Goal: Task Accomplishment & Management: Manage account settings

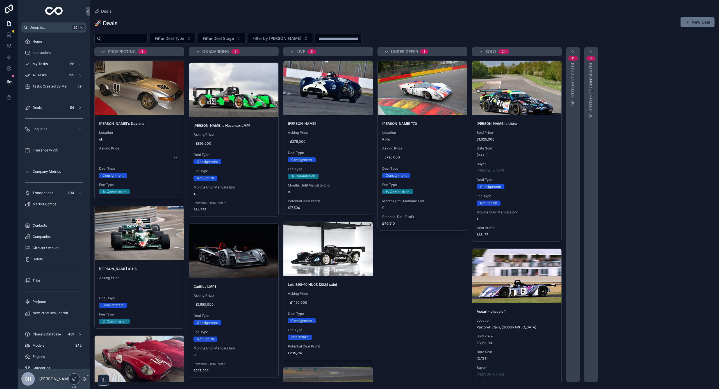
scroll to position [484, 0]
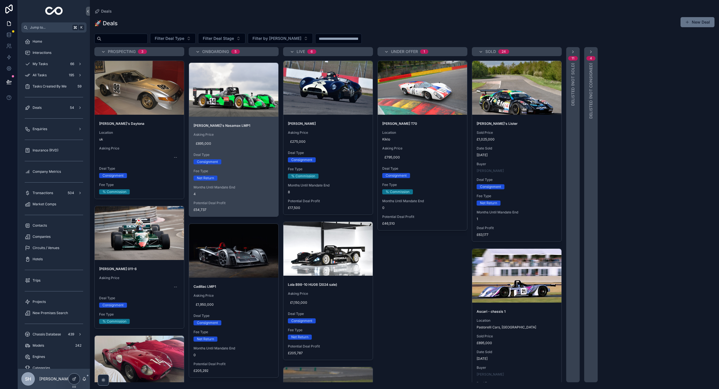
click at [236, 170] on span "Fee Type" at bounding box center [233, 171] width 80 height 4
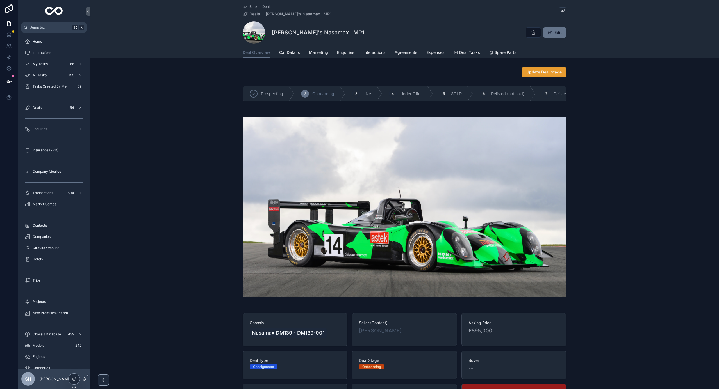
click at [531, 73] on span "Update Deal Stage" at bounding box center [543, 72] width 35 height 6
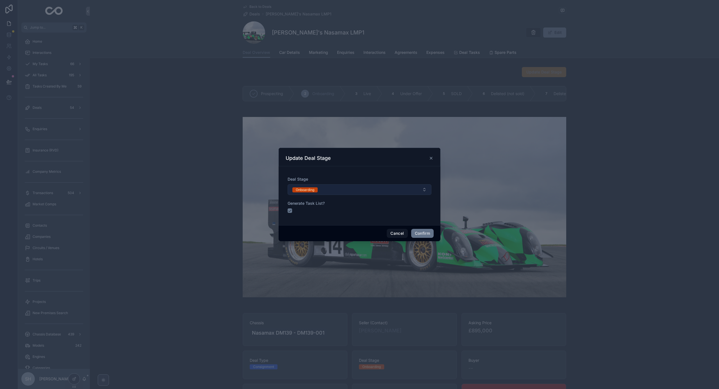
click at [344, 189] on button "Onboarding" at bounding box center [359, 189] width 144 height 11
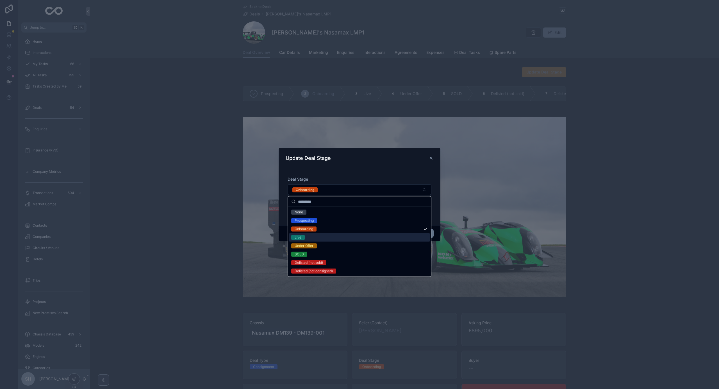
click at [299, 240] on div "Live" at bounding box center [298, 237] width 7 height 5
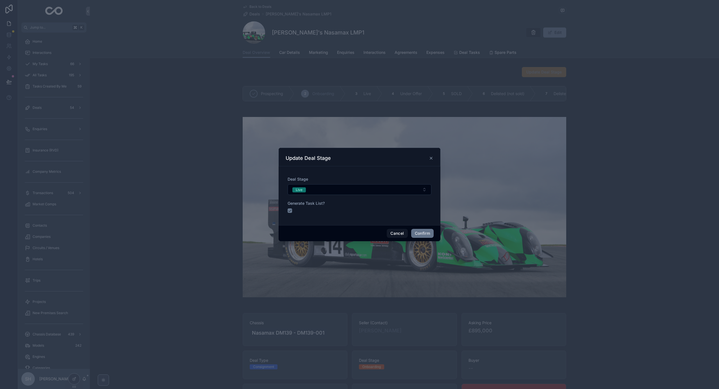
click at [290, 211] on button "button" at bounding box center [289, 211] width 4 height 4
click at [292, 211] on button "button" at bounding box center [289, 211] width 4 height 4
click at [420, 232] on button "Confirm" at bounding box center [422, 233] width 22 height 9
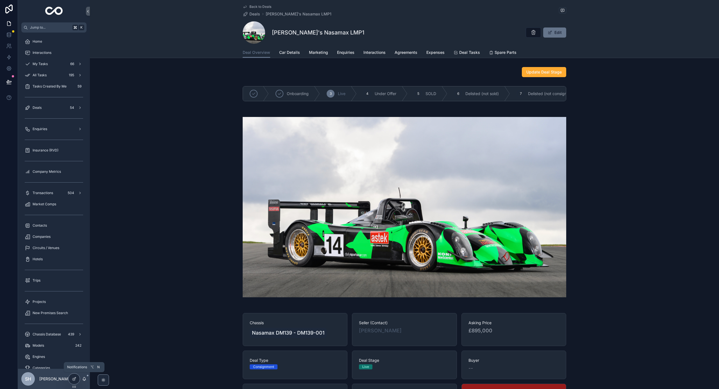
click at [85, 379] on icon "scrollable content" at bounding box center [84, 379] width 4 height 4
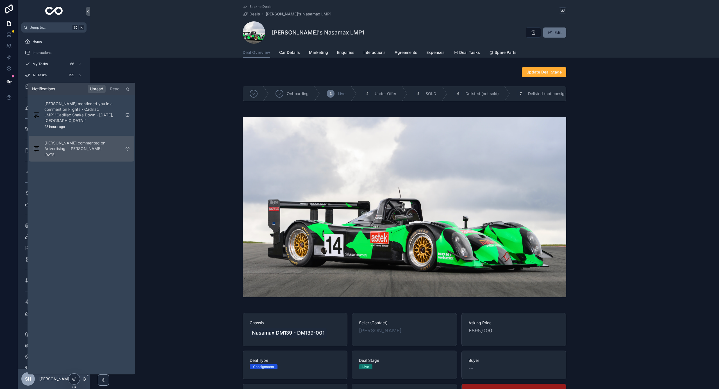
click at [87, 144] on p "[PERSON_NAME] commented on Advertising - [PERSON_NAME]" at bounding box center [82, 145] width 76 height 11
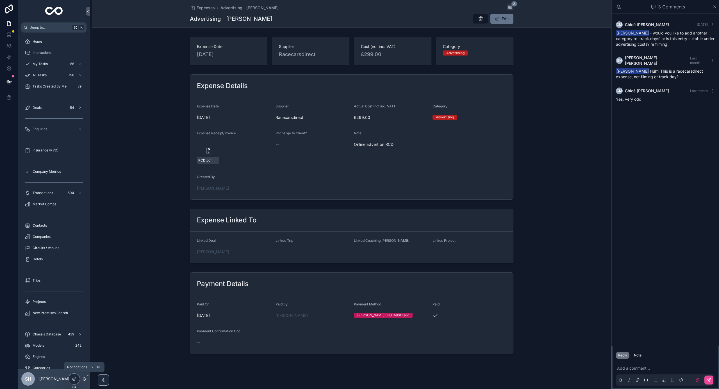
click at [86, 379] on icon "scrollable content" at bounding box center [84, 379] width 4 height 4
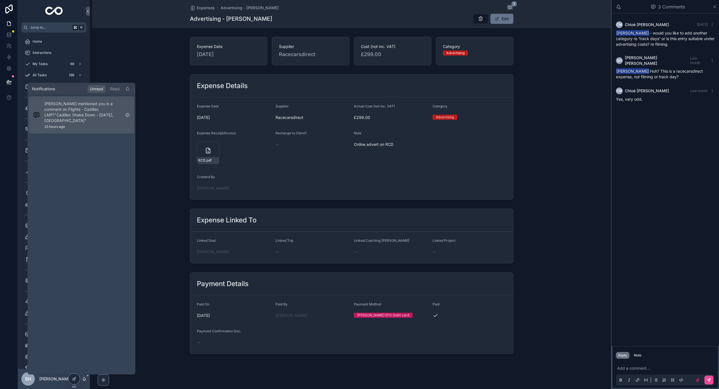
click at [72, 120] on p "[PERSON_NAME] mentioned you in a comment on Flights - Cadillac LMP1"Cadillac Sh…" at bounding box center [82, 112] width 76 height 22
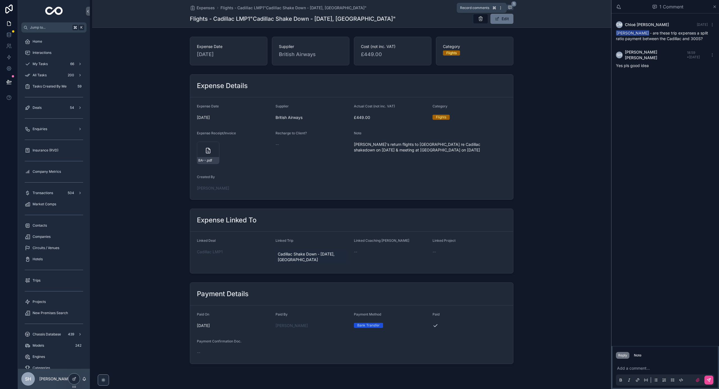
click at [511, 5] on span "1" at bounding box center [513, 4] width 5 height 6
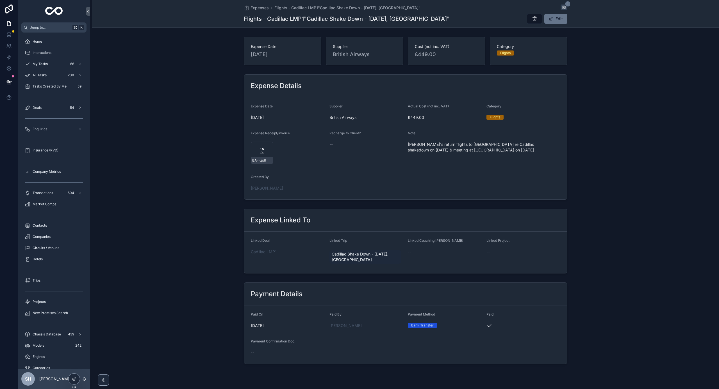
click at [153, 77] on div "Expense Details Expense Date [DATE] Supplier British Airways Actual Cost (not i…" at bounding box center [405, 137] width 627 height 130
click at [52, 115] on div "scrollable content" at bounding box center [53, 118] width 65 height 9
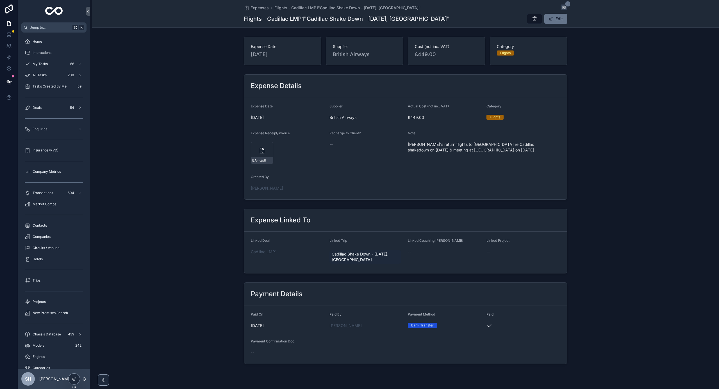
click at [46, 114] on div "scrollable content" at bounding box center [54, 118] width 72 height 10
click at [40, 108] on span "Deals" at bounding box center [37, 108] width 9 height 4
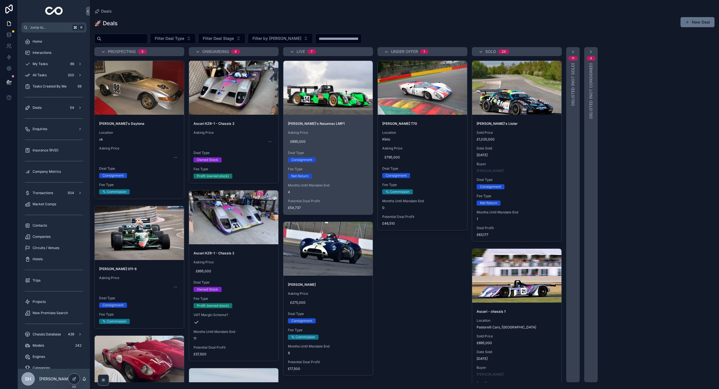
click at [340, 147] on div "[PERSON_NAME]'s Nasamax LMP1 Asking Price £895,000 Deal Type Consignment Fee Ty…" at bounding box center [327, 166] width 89 height 98
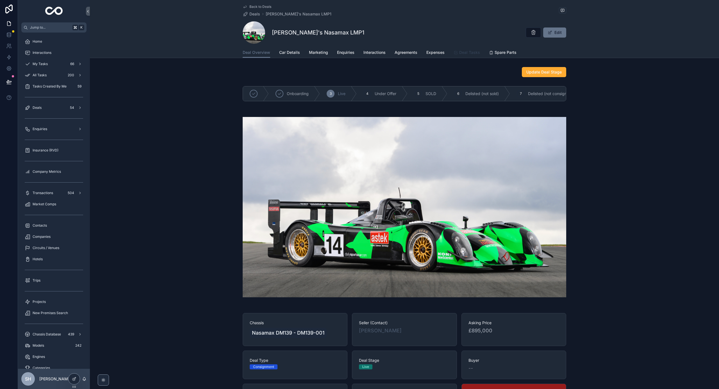
click at [472, 54] on span "Deal Tasks" at bounding box center [469, 53] width 21 height 6
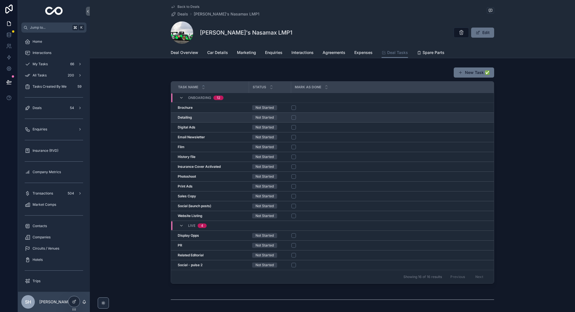
click at [294, 117] on button "scrollable content" at bounding box center [293, 117] width 4 height 4
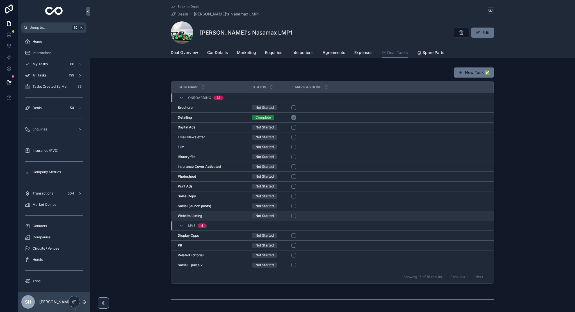
click at [295, 215] on button "scrollable content" at bounding box center [293, 215] width 4 height 4
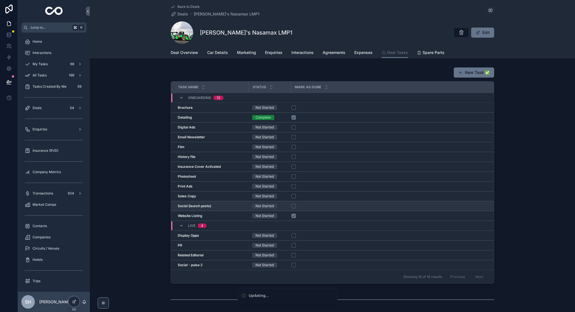
click at [294, 204] on button "scrollable content" at bounding box center [293, 206] width 4 height 4
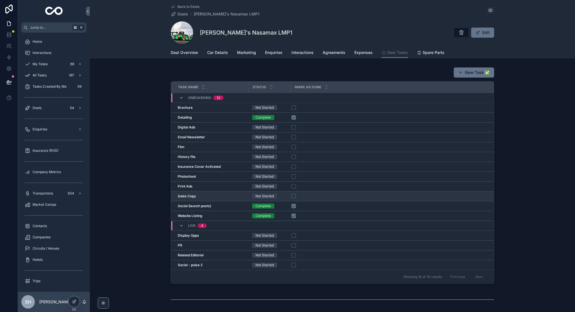
click at [294, 196] on button "scrollable content" at bounding box center [293, 196] width 4 height 4
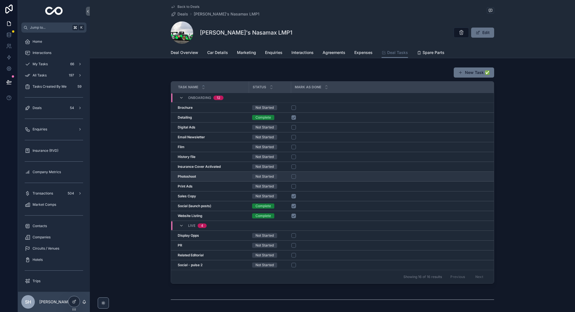
click at [293, 176] on button "scrollable content" at bounding box center [293, 176] width 4 height 4
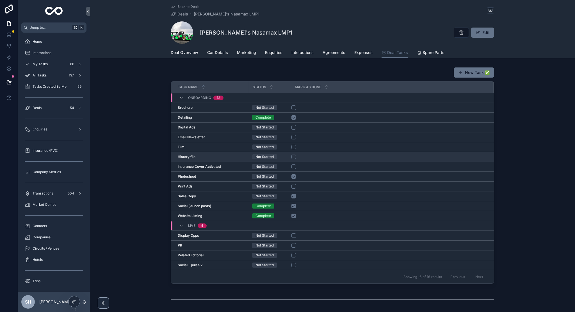
click at [295, 158] on button "scrollable content" at bounding box center [293, 156] width 4 height 4
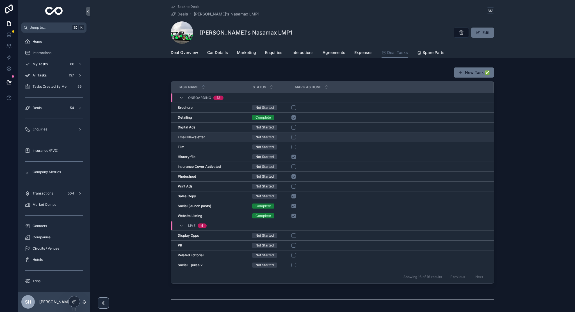
click at [293, 136] on button "scrollable content" at bounding box center [293, 137] width 4 height 4
click at [294, 128] on button "scrollable content" at bounding box center [293, 127] width 4 height 4
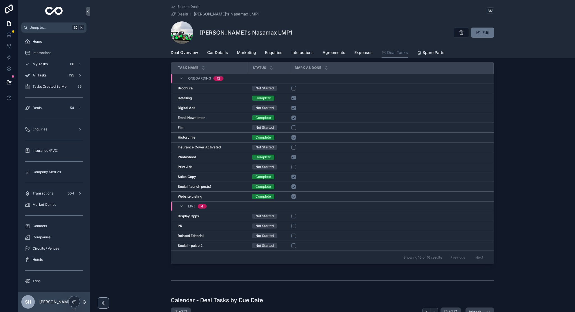
scroll to position [18, 0]
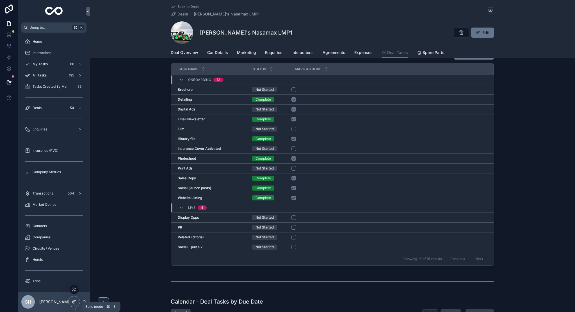
click at [73, 303] on icon at bounding box center [73, 301] width 3 height 3
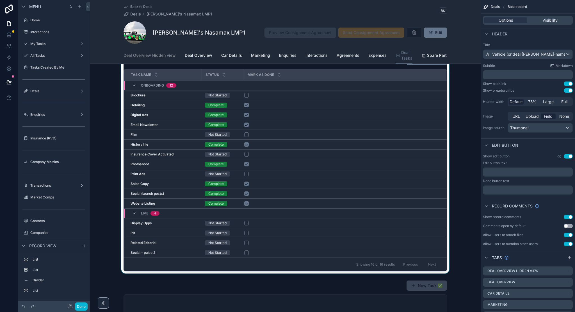
click at [348, 73] on div "Mark As Done" at bounding box center [345, 74] width 202 height 11
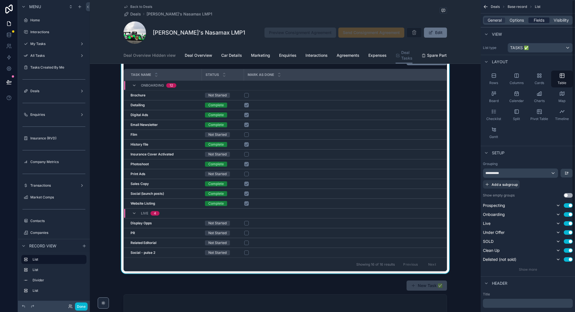
click at [538, 21] on span "Fields" at bounding box center [539, 20] width 11 height 6
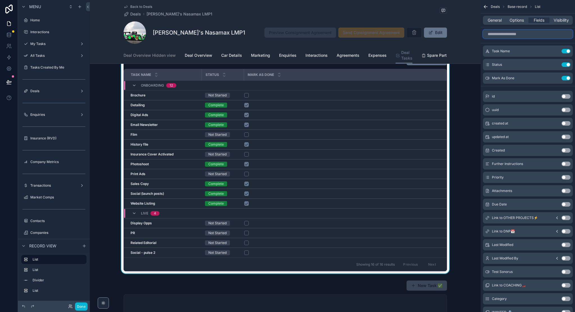
click at [524, 35] on input "scrollable content" at bounding box center [528, 33] width 90 height 9
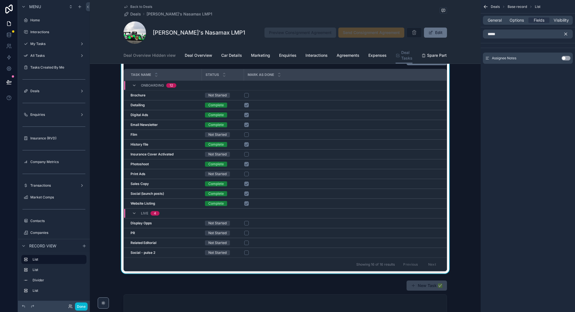
click at [565, 57] on button "Use setting" at bounding box center [566, 58] width 9 height 4
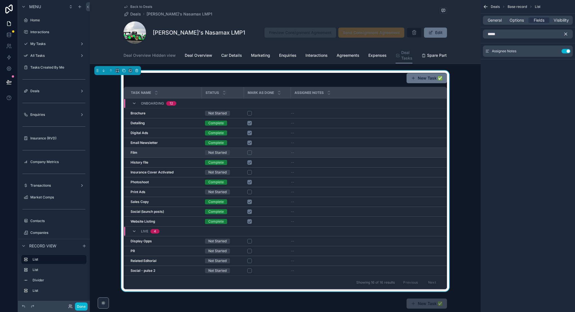
scroll to position [2, 0]
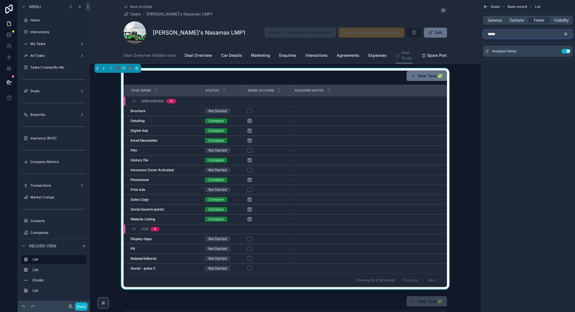
click at [510, 35] on input "*****" at bounding box center [528, 33] width 90 height 9
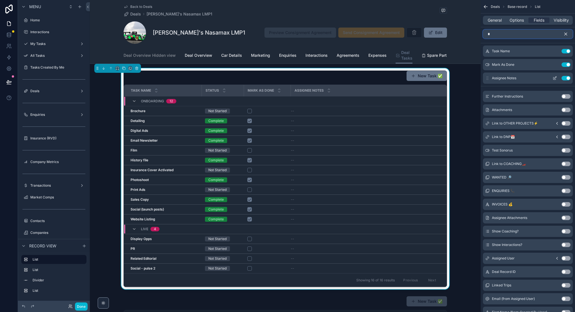
type input "*"
click at [553, 77] on icon "scrollable content" at bounding box center [555, 78] width 4 height 4
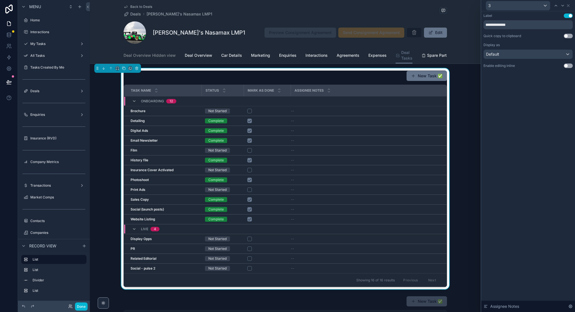
click at [567, 67] on button "Use setting" at bounding box center [568, 65] width 9 height 4
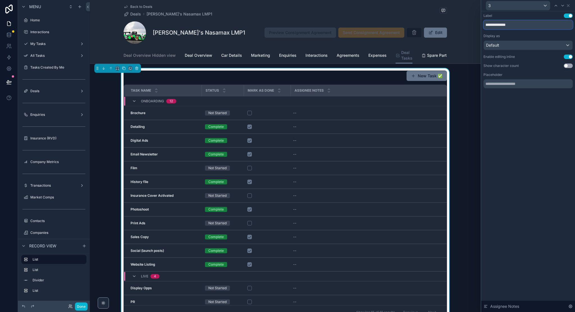
click at [504, 25] on input "**********" at bounding box center [527, 24] width 89 height 9
type input "*****"
click at [569, 306] on icon at bounding box center [570, 306] width 4 height 4
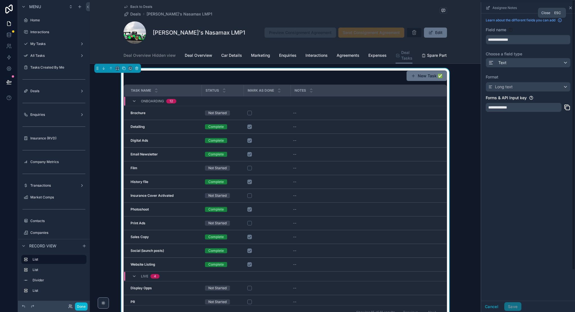
click at [569, 8] on icon "scrollable content" at bounding box center [570, 8] width 4 height 4
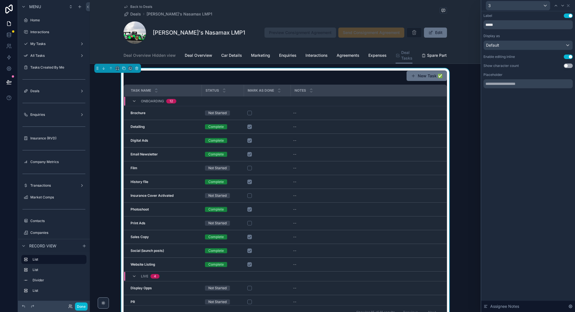
click at [551, 47] on div "Default" at bounding box center [528, 45] width 89 height 9
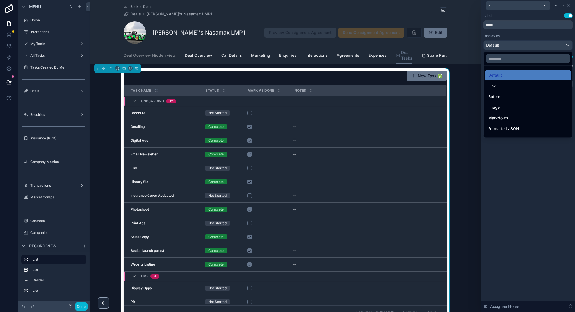
click at [567, 5] on div at bounding box center [528, 156] width 94 height 312
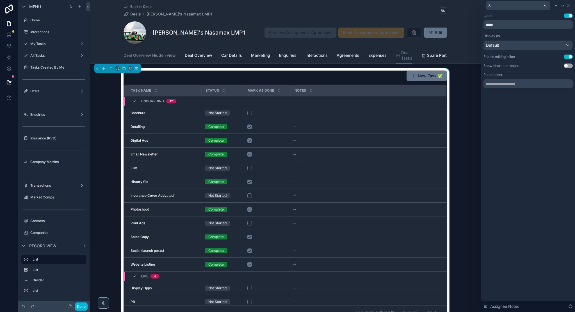
click at [567, 5] on icon at bounding box center [568, 5] width 4 height 4
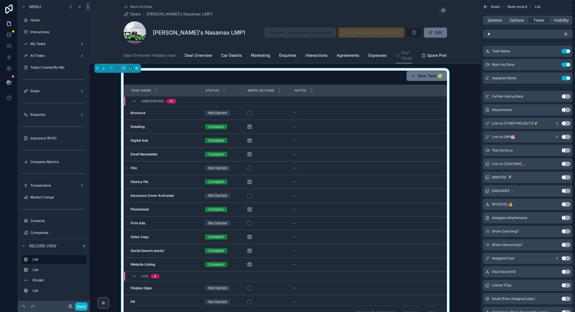
scroll to position [0, 0]
click at [567, 35] on icon "scrollable content" at bounding box center [566, 34] width 3 height 3
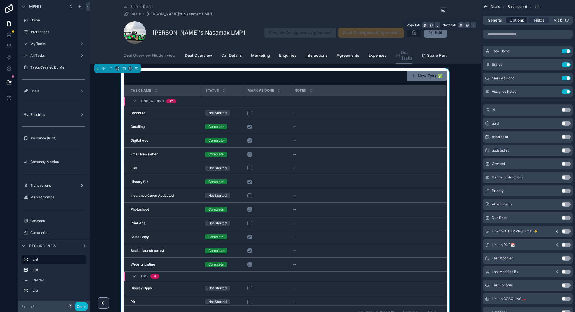
click at [518, 20] on span "Options" at bounding box center [517, 20] width 14 height 6
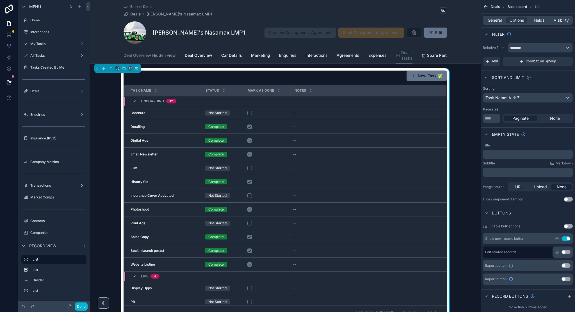
click at [532, 97] on div "Task Name: A -> Z" at bounding box center [527, 97] width 89 height 9
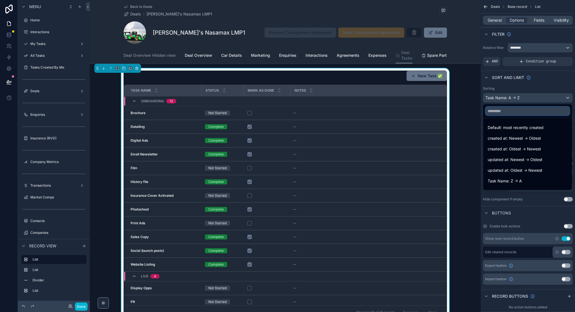
click at [530, 109] on input "text" at bounding box center [527, 110] width 84 height 9
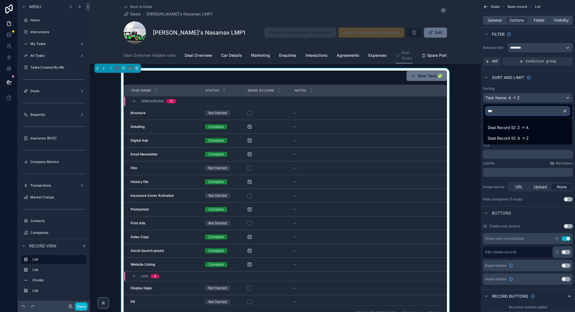
type input "****"
click at [495, 20] on div "scrollable content" at bounding box center [287, 156] width 575 height 312
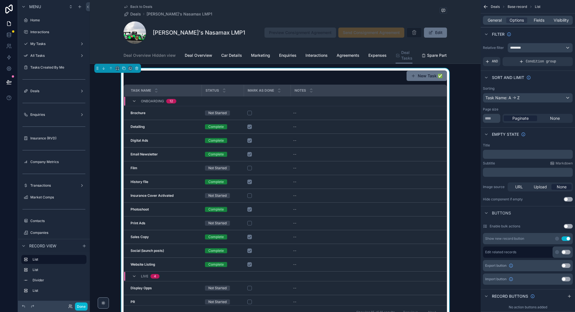
click at [495, 20] on span "General" at bounding box center [495, 20] width 14 height 6
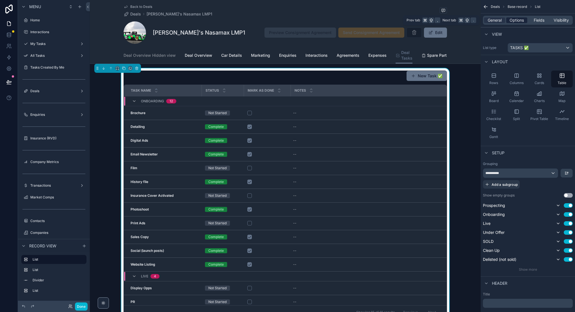
click at [521, 23] on span "Options" at bounding box center [517, 20] width 14 height 6
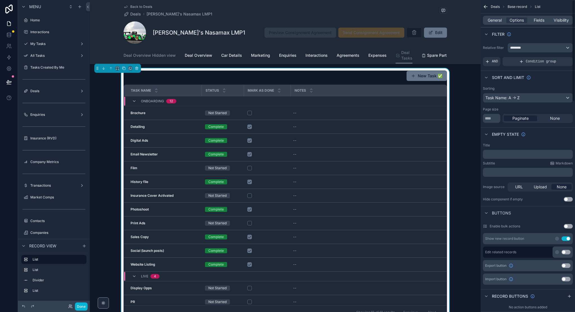
click at [544, 97] on div "Task Name: A -> Z" at bounding box center [527, 97] width 89 height 9
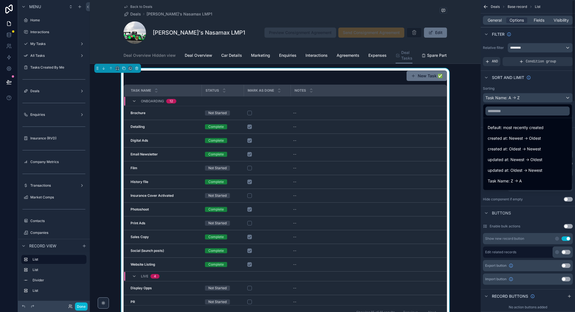
click at [552, 75] on div "scrollable content" at bounding box center [287, 156] width 575 height 312
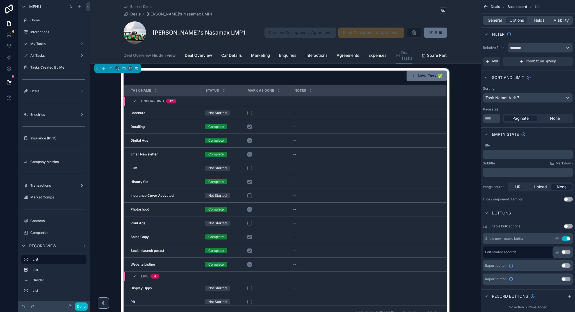
click at [468, 36] on div "Back to Deals Deals [PERSON_NAME]'s Nasamax LMP1 [PERSON_NAME]'s Nasamax LMP1 P…" at bounding box center [285, 32] width 391 height 64
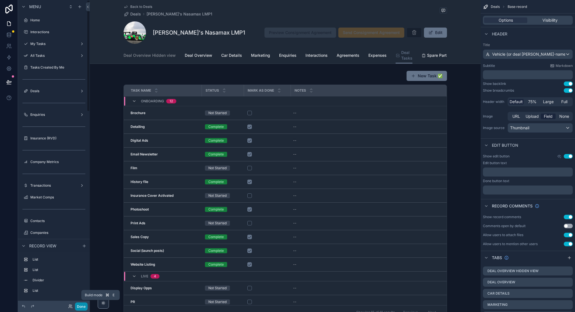
click at [83, 306] on button "Done" at bounding box center [81, 306] width 13 height 8
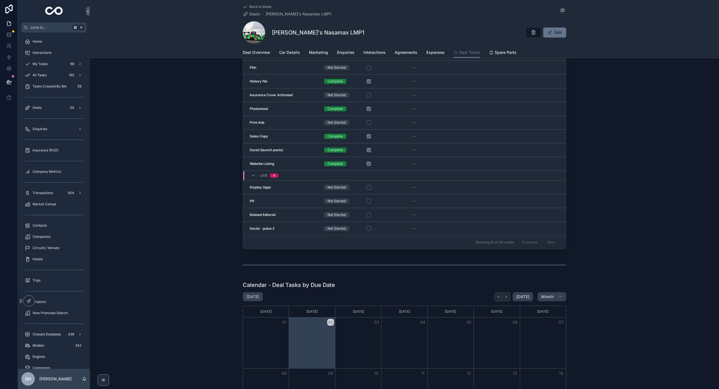
scroll to position [319, 0]
